Goal: Task Accomplishment & Management: Use online tool/utility

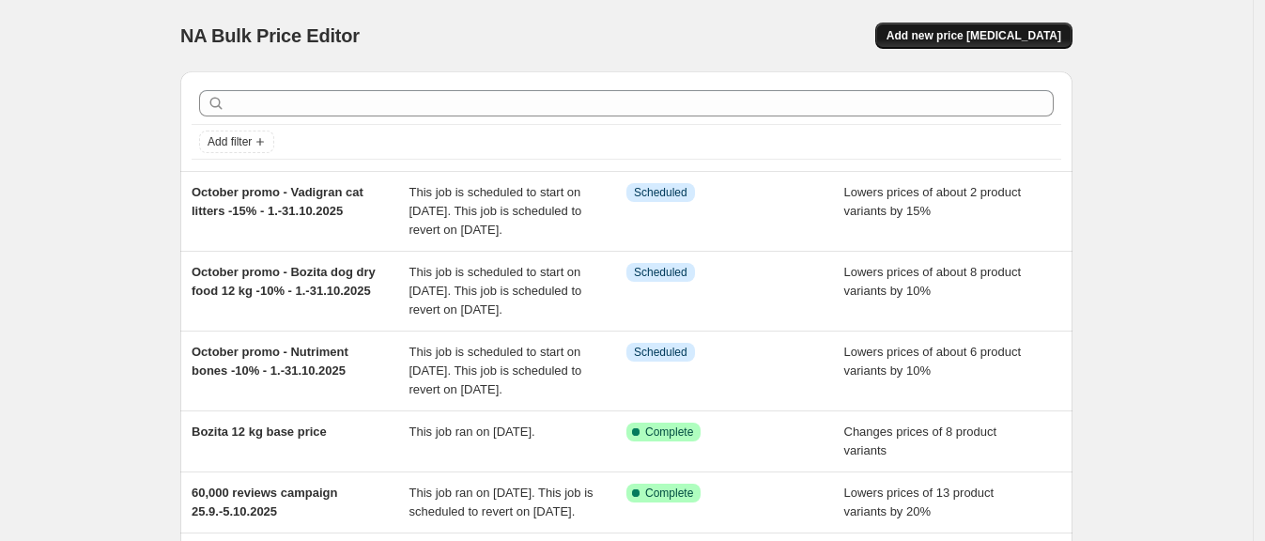
click at [968, 40] on span "Add new price [MEDICAL_DATA]" at bounding box center [973, 35] width 175 height 15
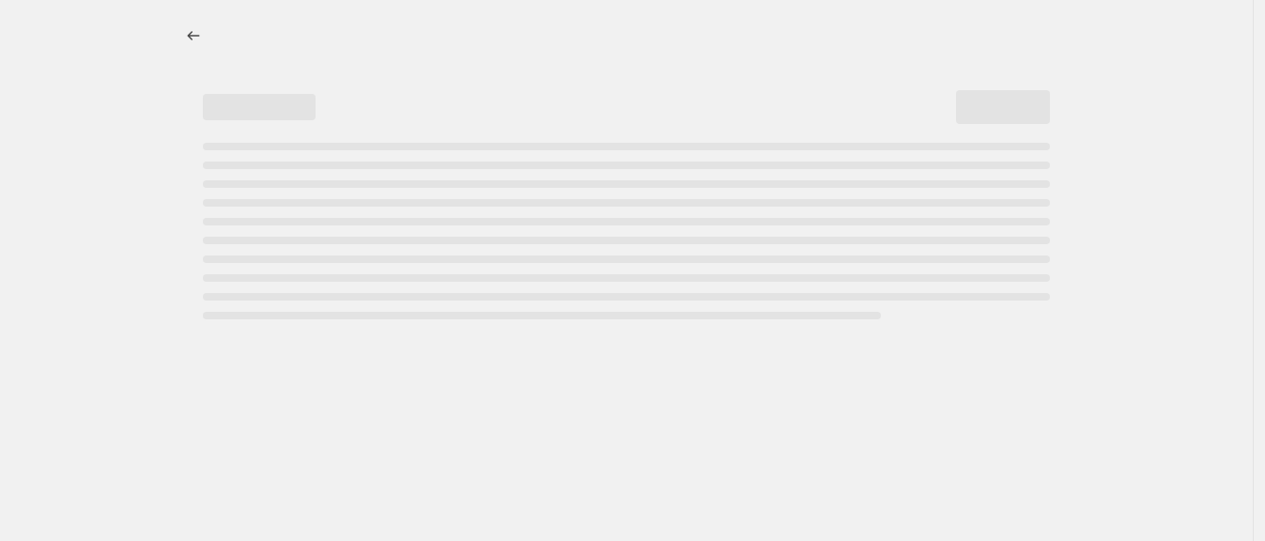
select select "percentage"
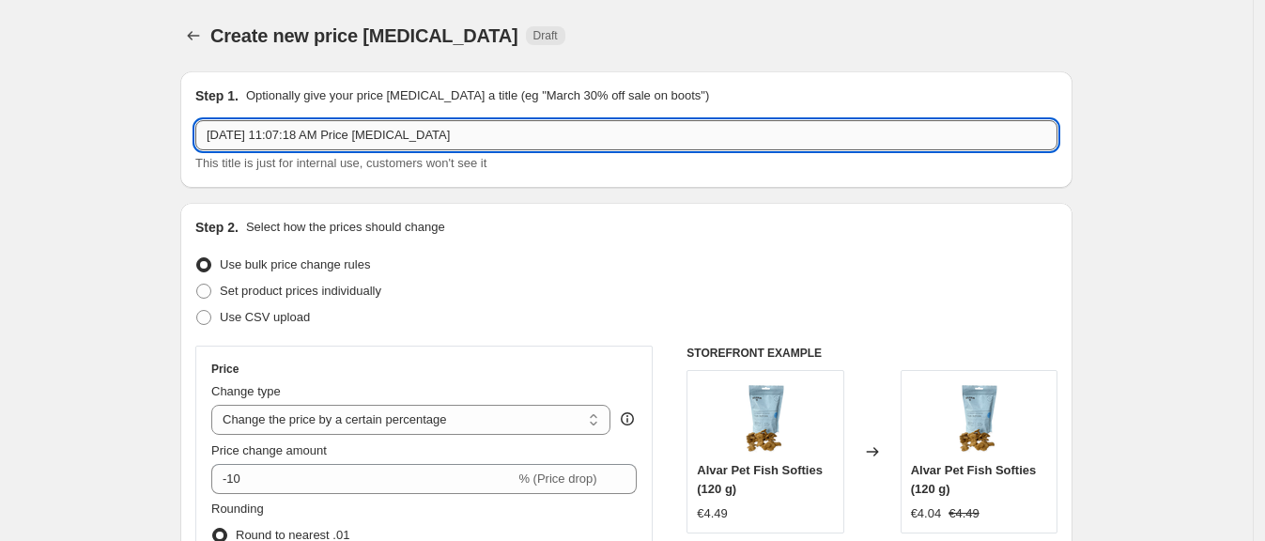
click at [372, 127] on input "[DATE] 11:07:18 AM Price [MEDICAL_DATA]" at bounding box center [626, 135] width 862 height 30
type input "Lamb ear correction"
click at [296, 296] on span "Set product prices individually" at bounding box center [301, 291] width 162 height 14
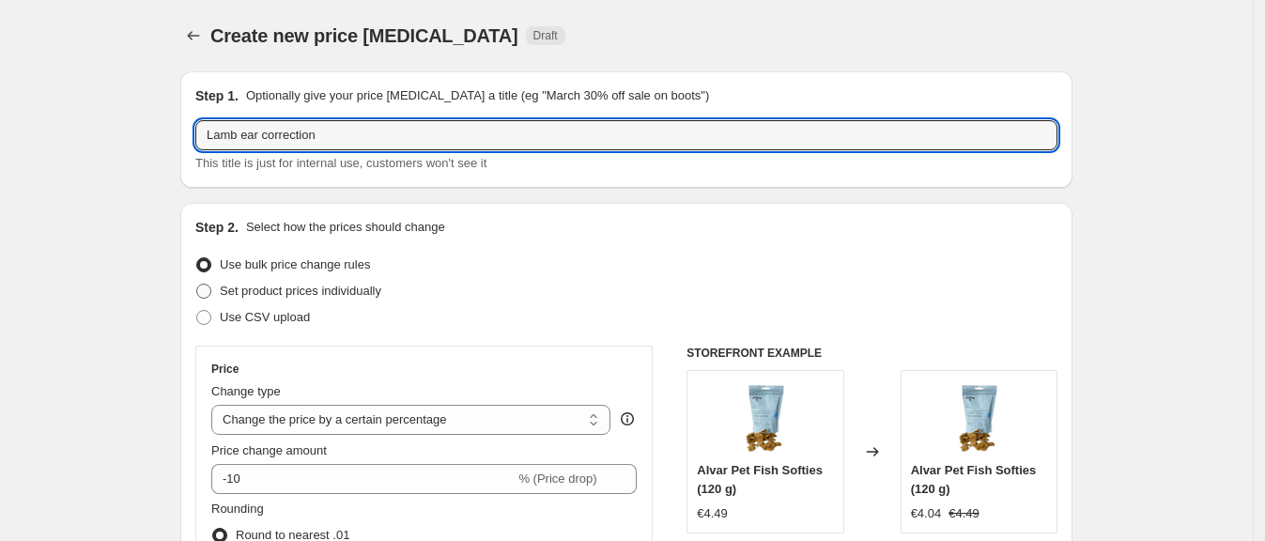
click at [197, 285] on input "Set product prices individually" at bounding box center [196, 284] width 1 height 1
radio input "true"
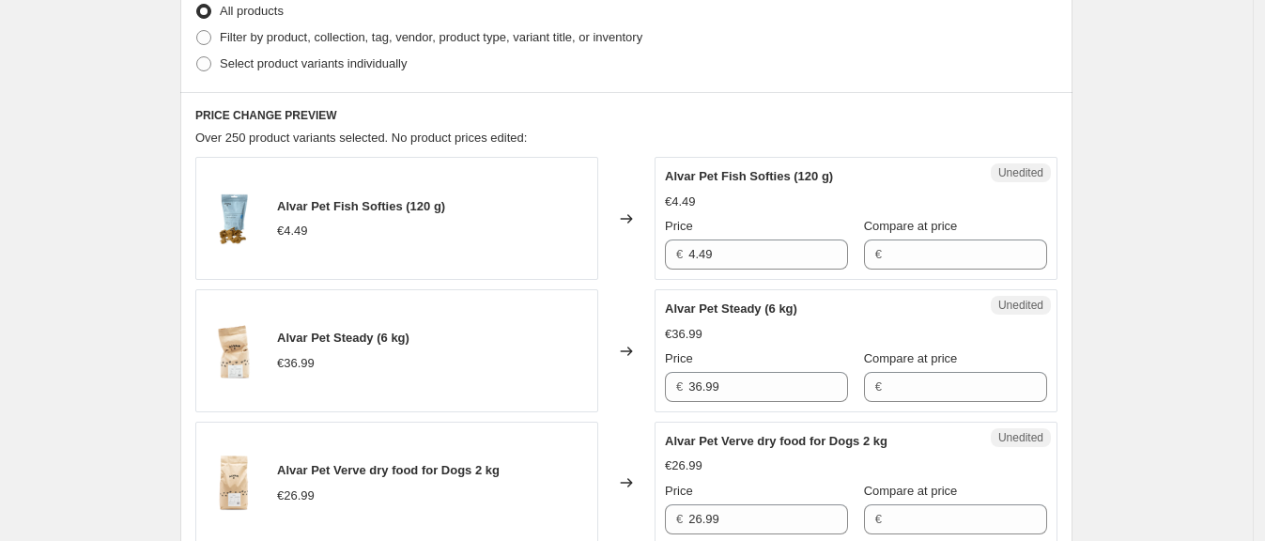
scroll to position [476, 0]
click at [196, 61] on div "Step 3. Select which products should change in price Select all products, use f…" at bounding box center [626, 8] width 892 height 165
click at [211, 69] on span at bounding box center [203, 62] width 15 height 15
click at [197, 56] on input "Select product variants individually" at bounding box center [196, 55] width 1 height 1
radio input "true"
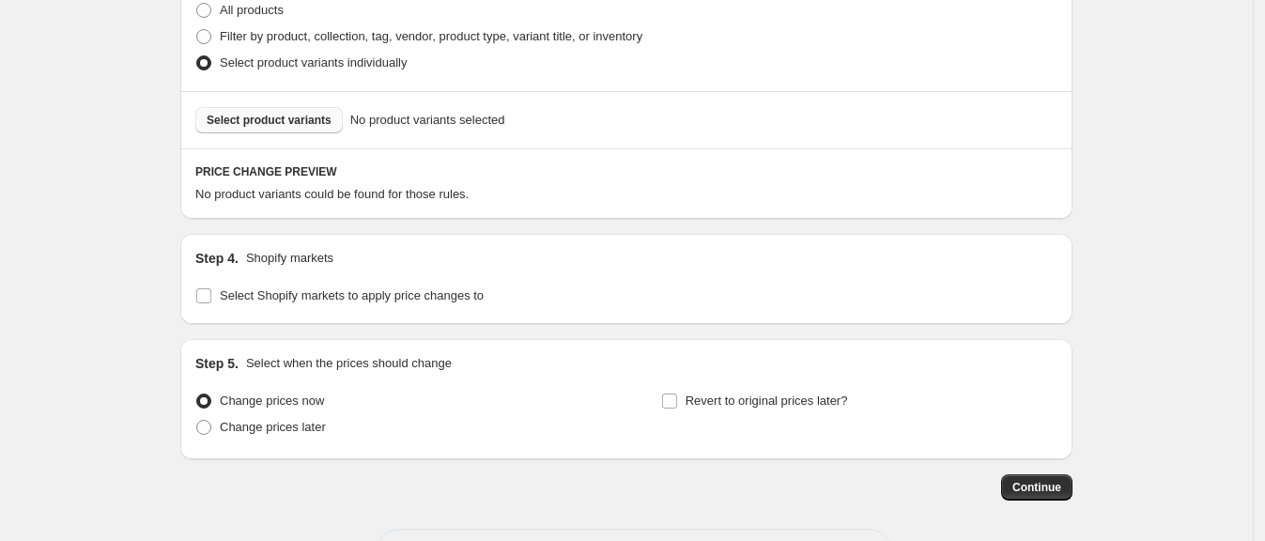
click at [287, 117] on span "Select product variants" at bounding box center [269, 120] width 125 height 15
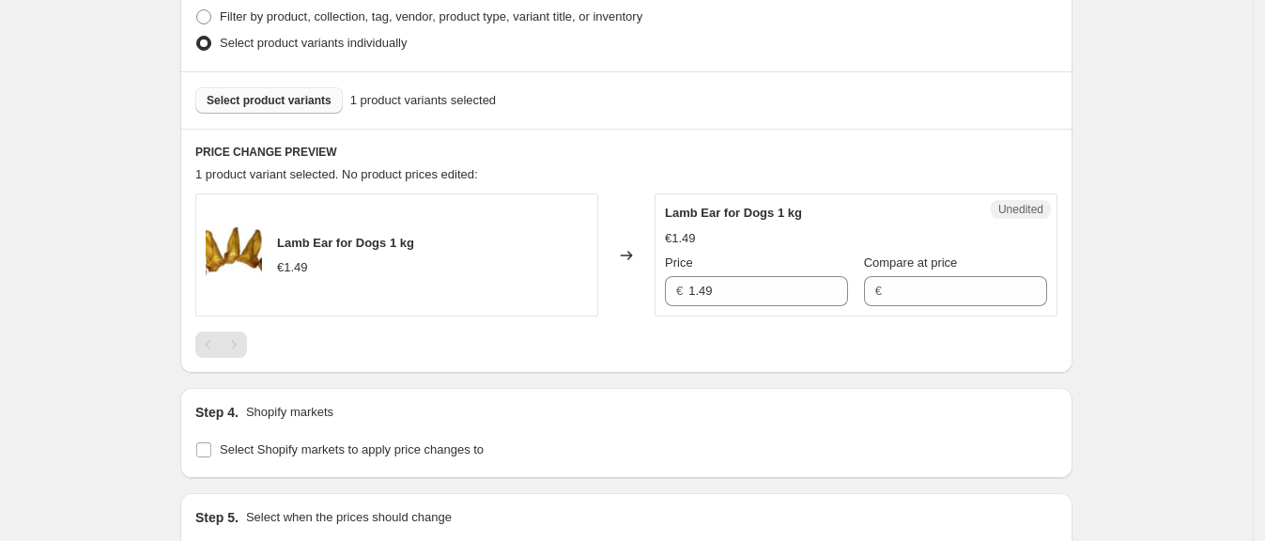
scroll to position [498, 0]
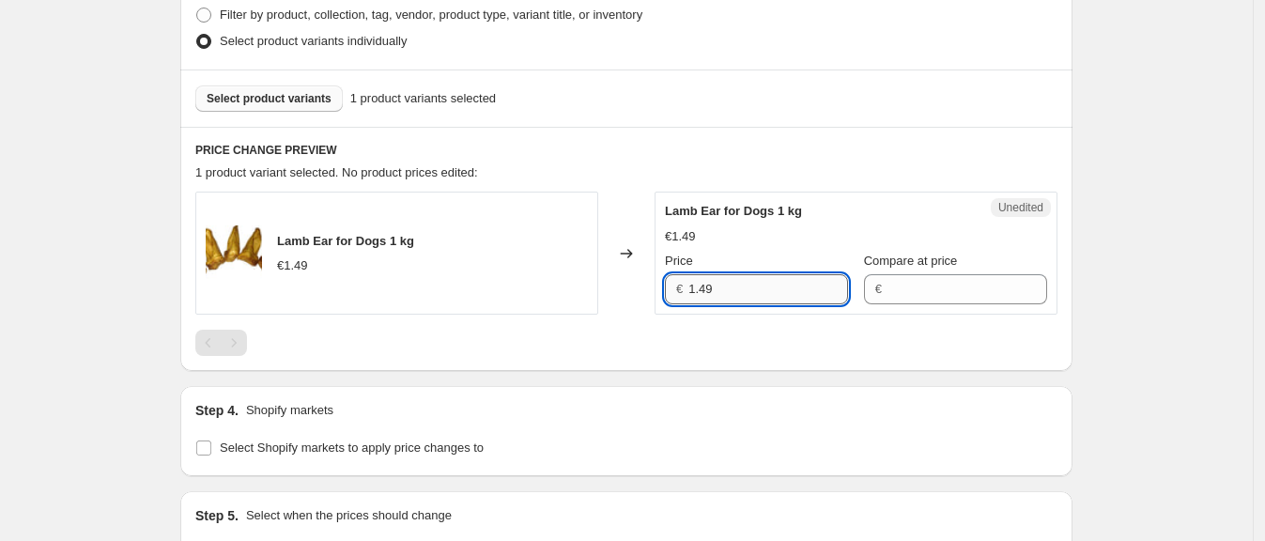
click at [709, 300] on input "1.49" at bounding box center [768, 289] width 160 height 30
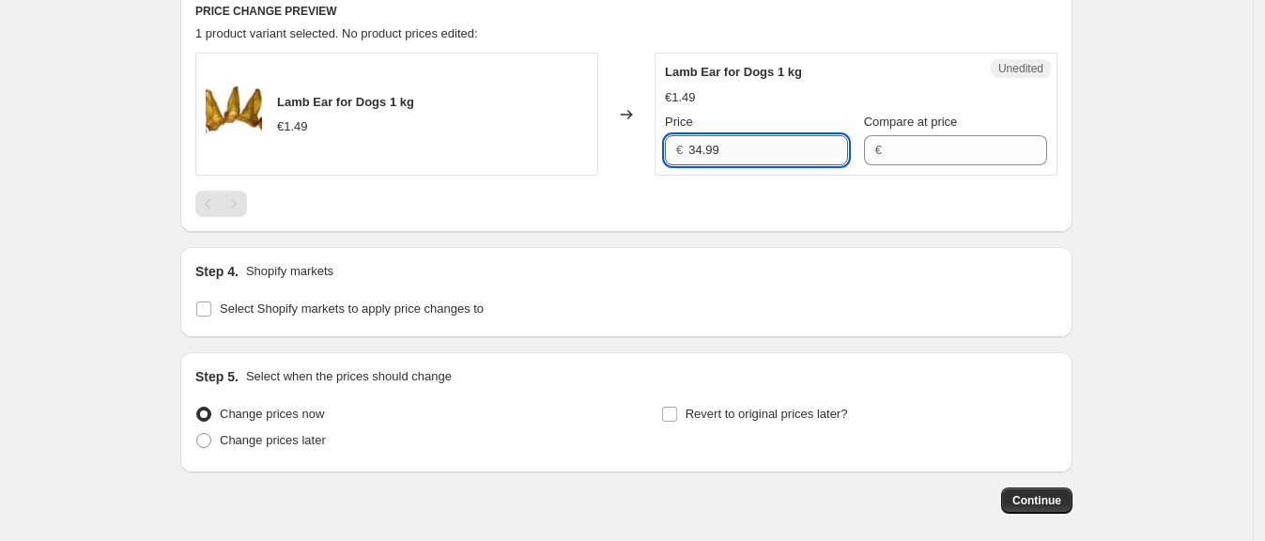
scroll to position [650, 0]
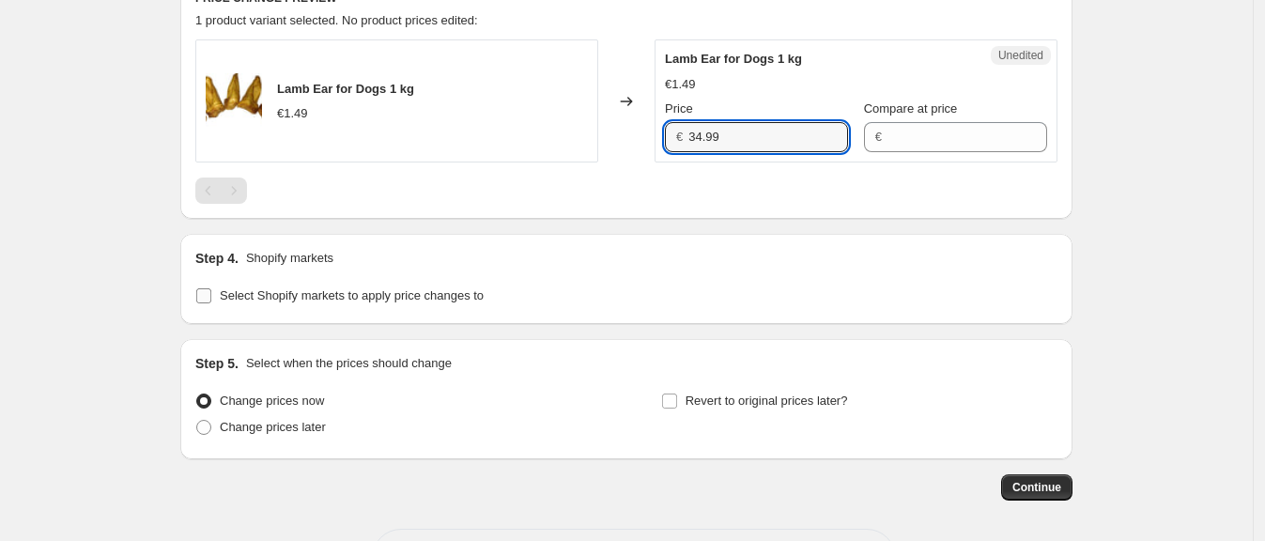
type input "34.99"
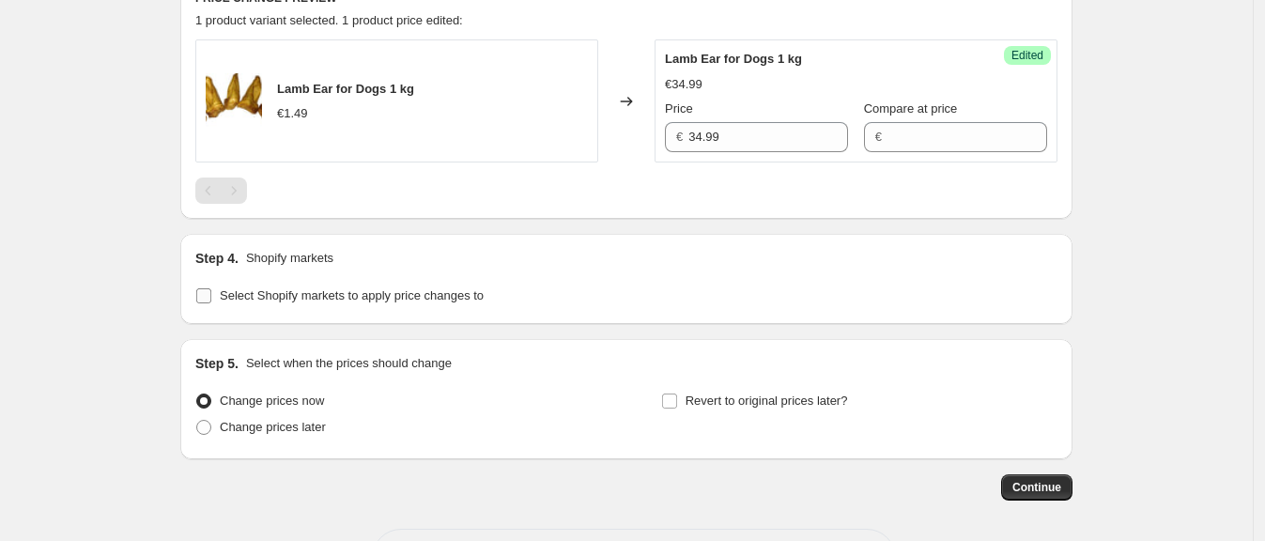
click at [211, 300] on input "Select Shopify markets to apply price changes to" at bounding box center [203, 295] width 15 height 15
checkbox input "true"
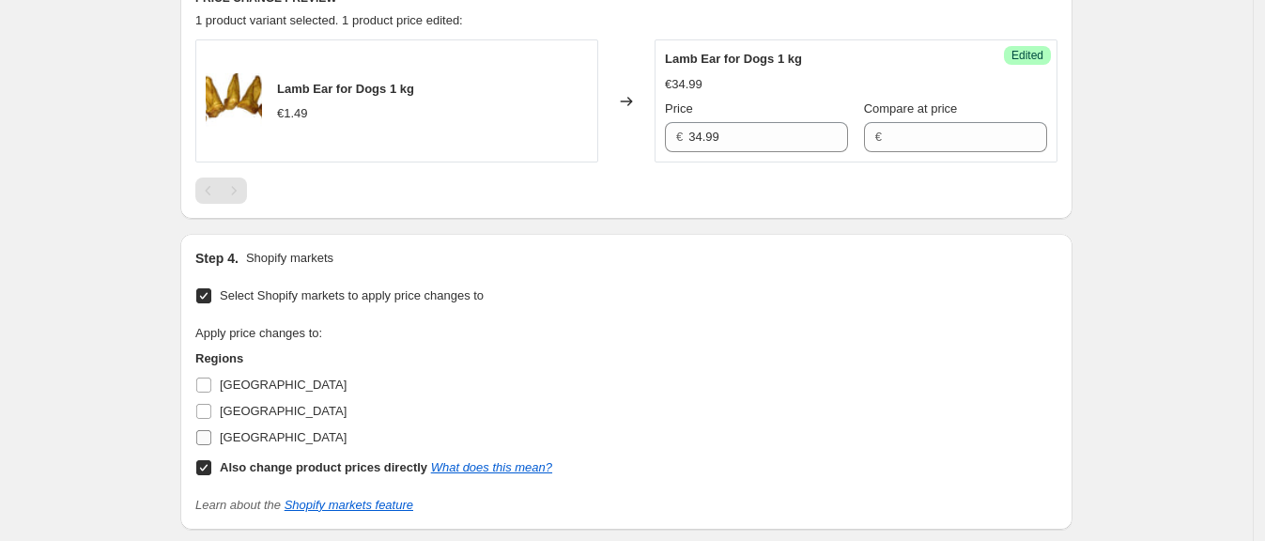
click at [204, 439] on input "[GEOGRAPHIC_DATA]" at bounding box center [203, 437] width 15 height 15
checkbox input "true"
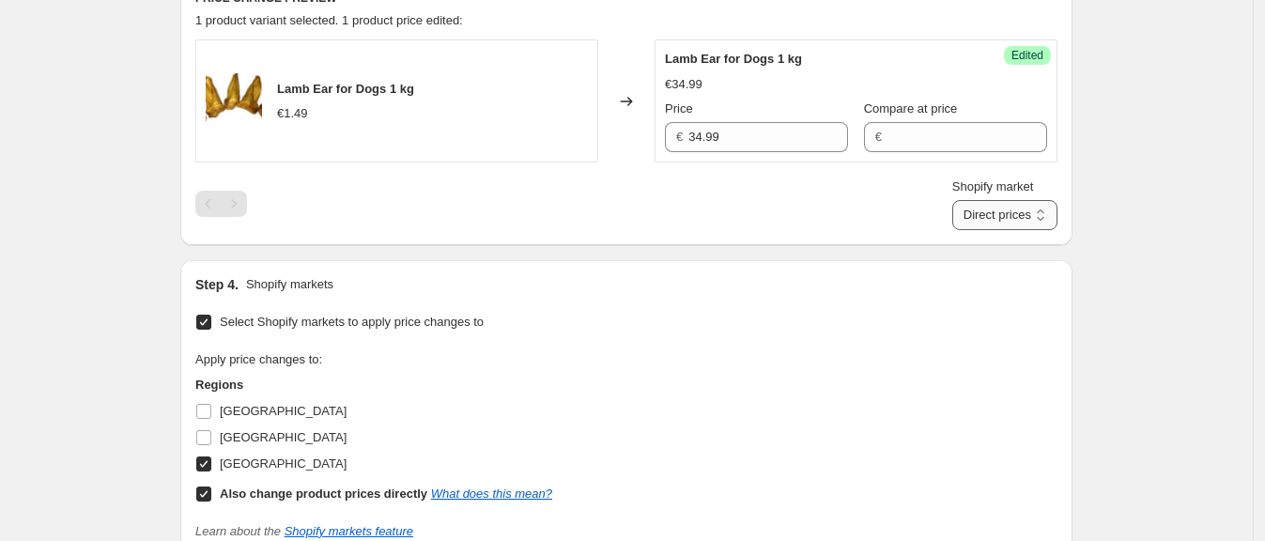
click at [1004, 209] on select "Direct prices [GEOGRAPHIC_DATA]" at bounding box center [1004, 215] width 105 height 30
select select "88164925744"
click at [981, 230] on select "Direct prices [GEOGRAPHIC_DATA]" at bounding box center [1004, 215] width 105 height 30
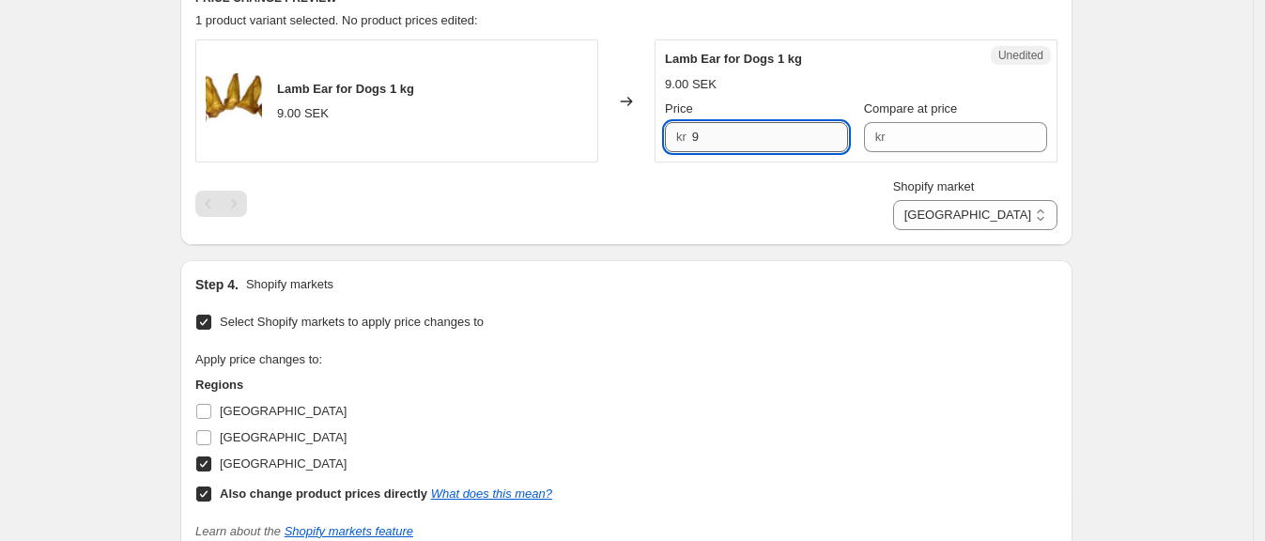
click at [703, 139] on input "9" at bounding box center [770, 137] width 157 height 30
type input "449"
click at [1156, 223] on div "Create new price [MEDICAL_DATA]. This page is ready Create new price [MEDICAL_D…" at bounding box center [626, 98] width 1253 height 1497
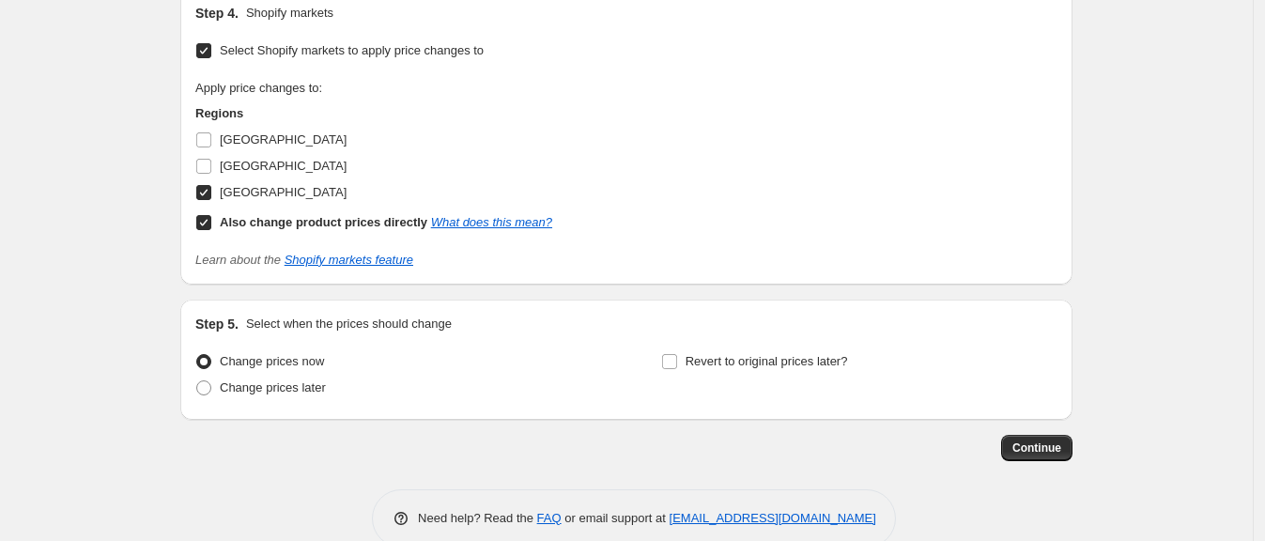
scroll to position [922, 0]
click at [1025, 444] on span "Continue" at bounding box center [1036, 446] width 49 height 15
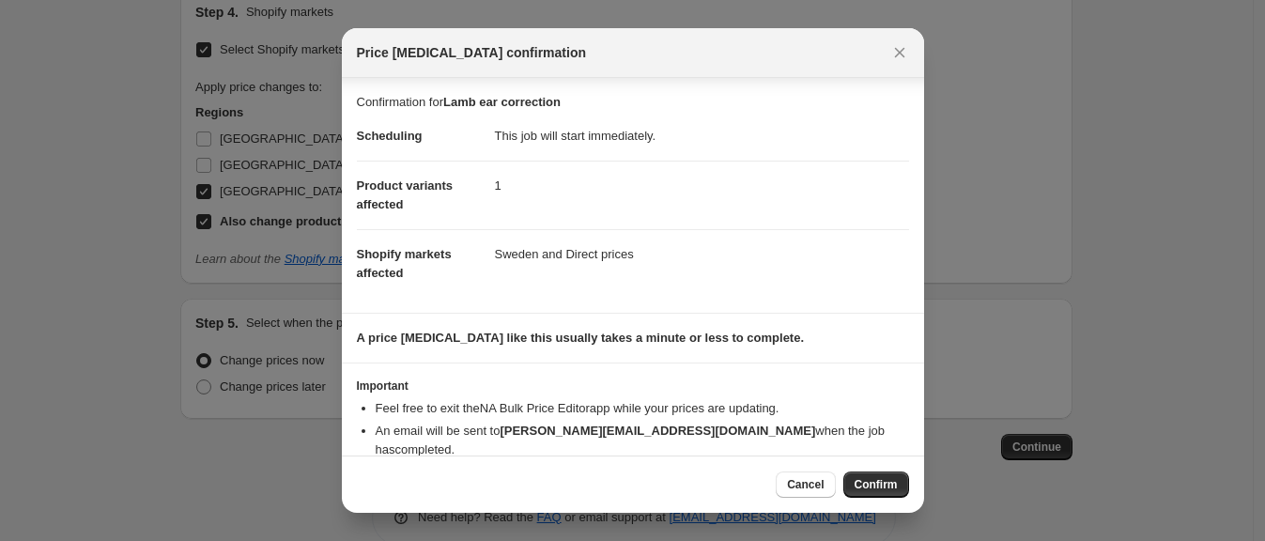
scroll to position [25, 0]
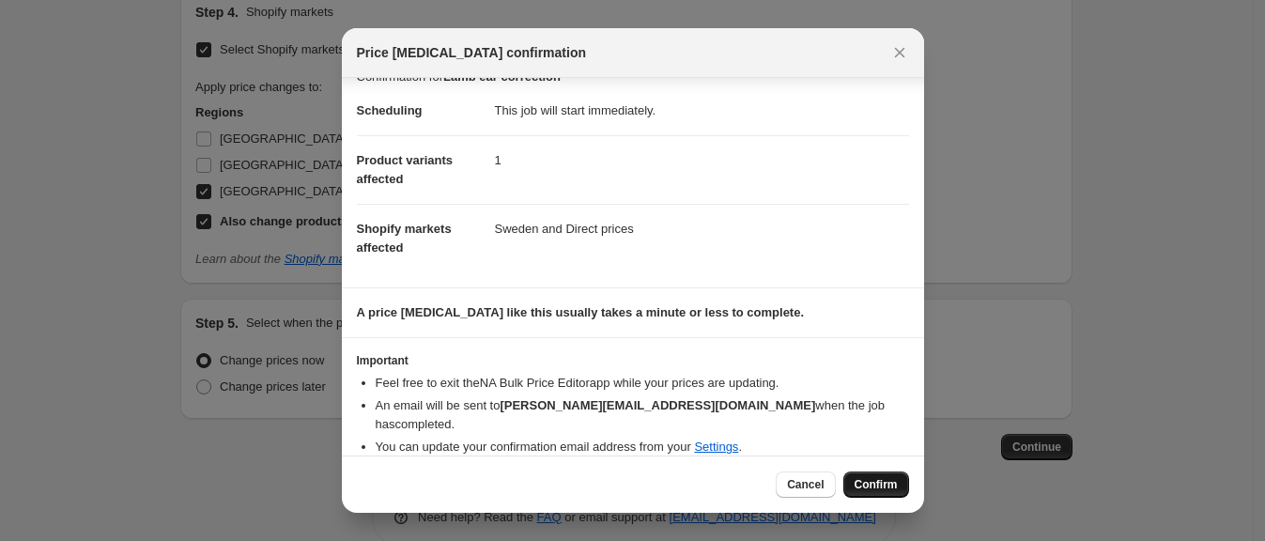
click at [870, 489] on span "Confirm" at bounding box center [876, 484] width 43 height 15
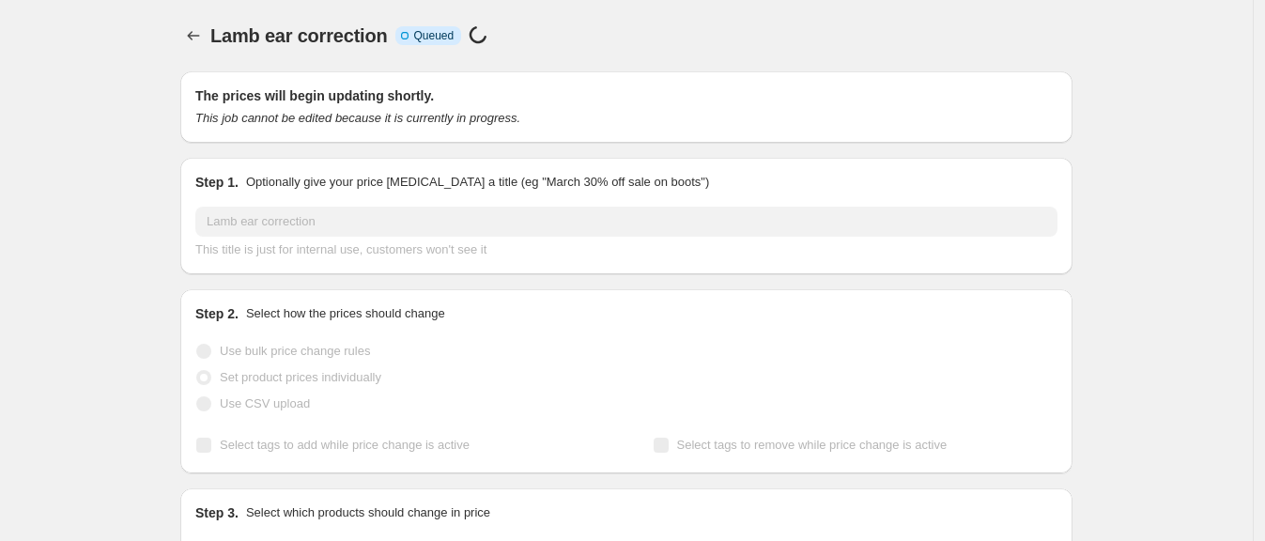
scroll to position [922, 0]
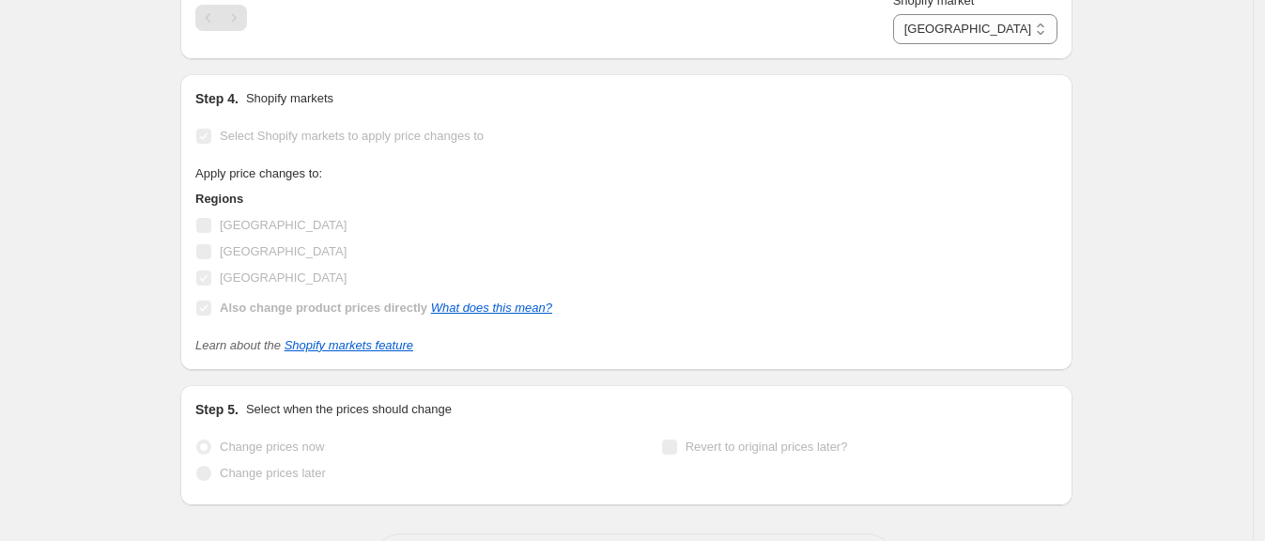
select select "88164925744"
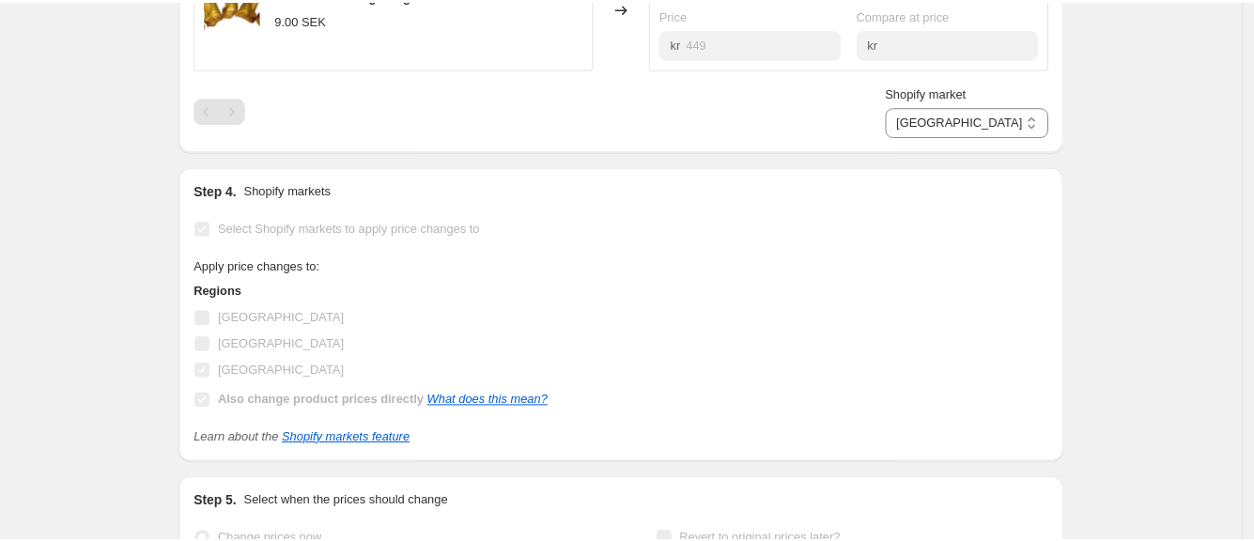
scroll to position [0, 0]
